Goal: Task Accomplishment & Management: Complete application form

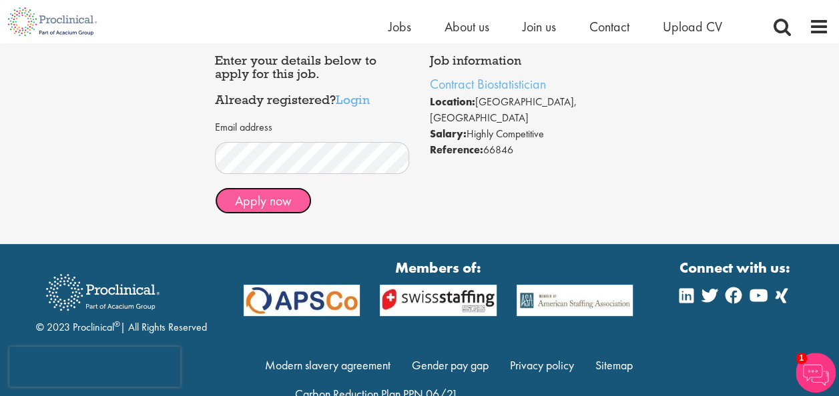
click at [270, 200] on button "Apply now" at bounding box center [263, 200] width 97 height 27
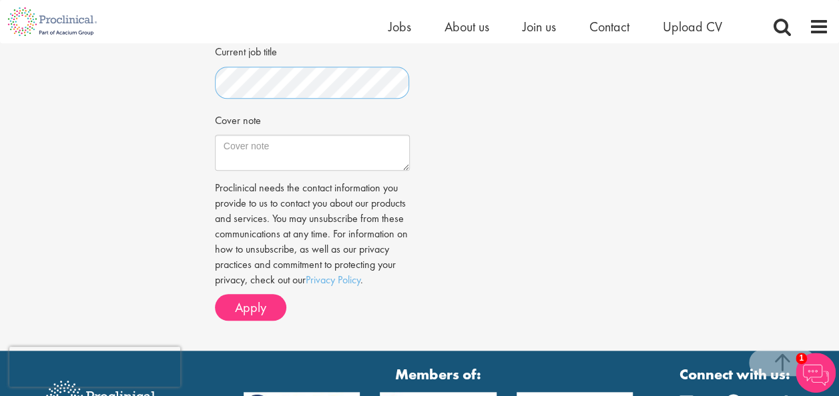
scroll to position [600, 0]
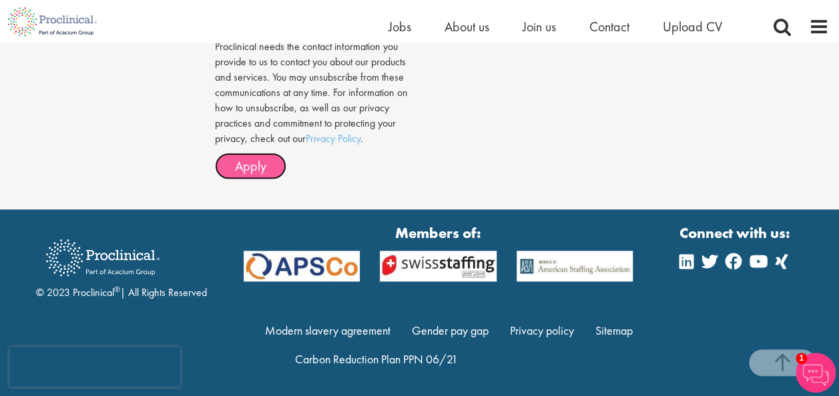
click at [257, 175] on span "Apply" at bounding box center [250, 165] width 31 height 17
